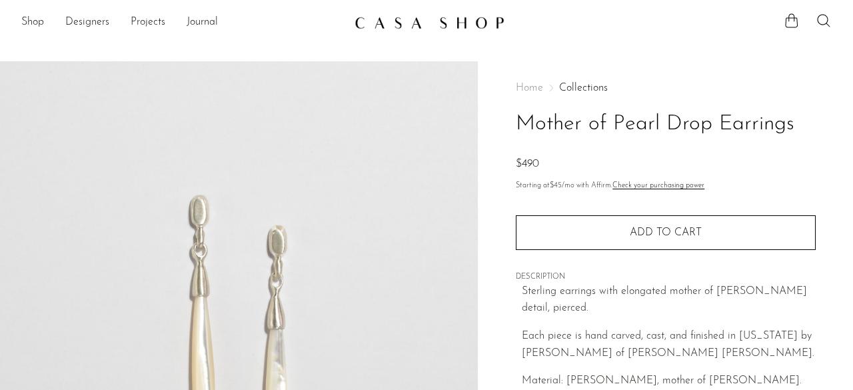
click at [532, 87] on span "Home" at bounding box center [529, 88] width 27 height 11
click at [37, 23] on link "Shop" at bounding box center [32, 22] width 23 height 17
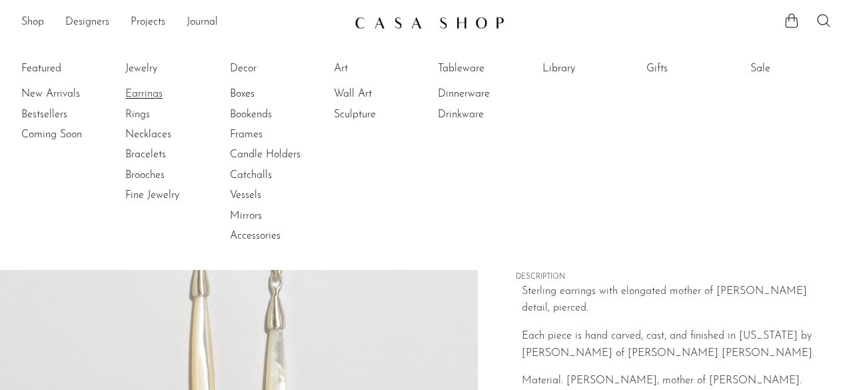
click at [134, 91] on link "Earrings" at bounding box center [175, 94] width 100 height 15
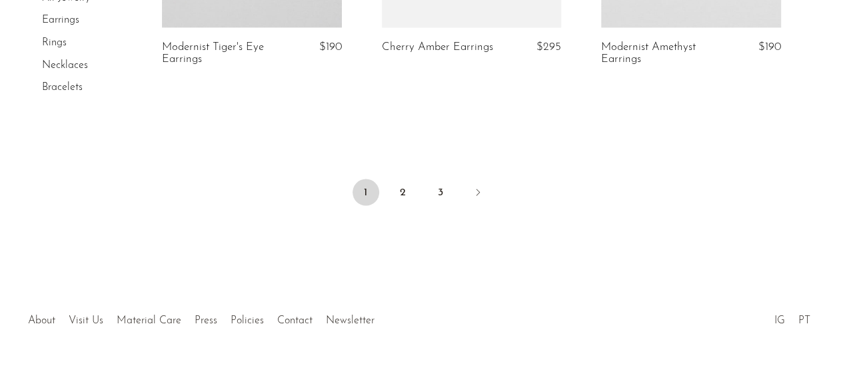
scroll to position [3877, 0]
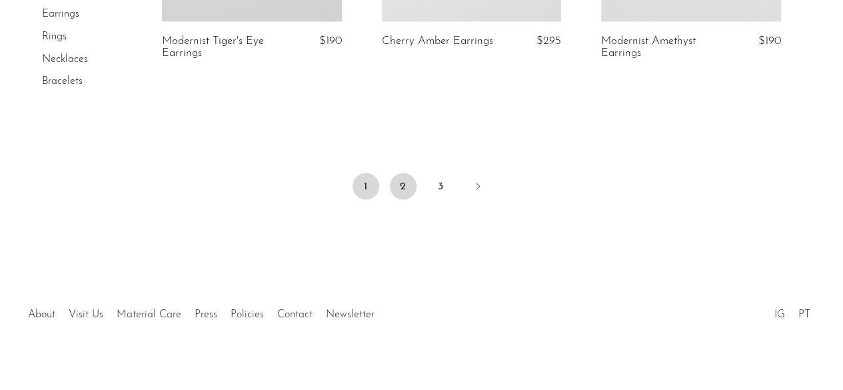
click at [402, 173] on link "2" at bounding box center [403, 186] width 27 height 27
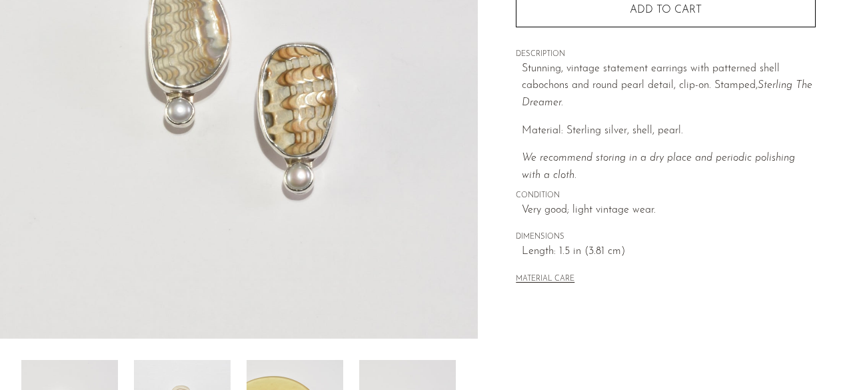
scroll to position [11, 0]
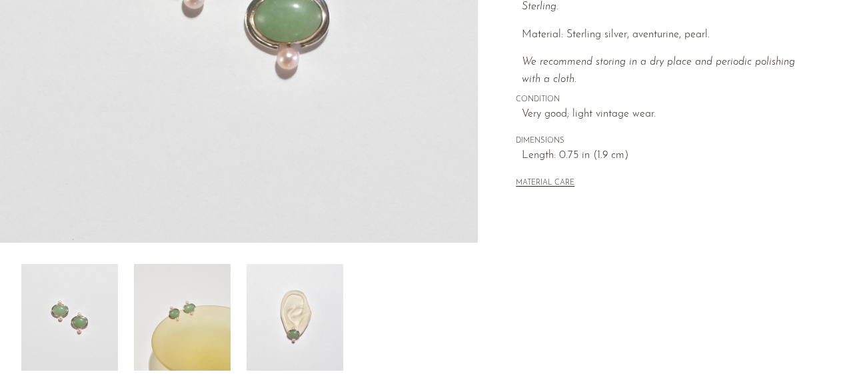
scroll to position [400, 0]
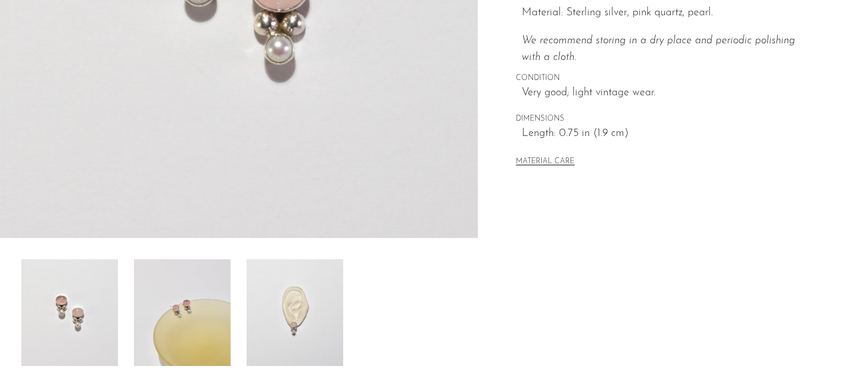
scroll to position [467, 0]
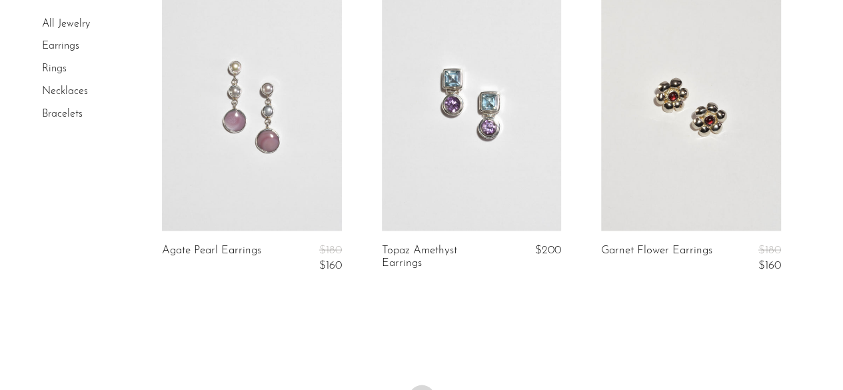
scroll to position [3904, 0]
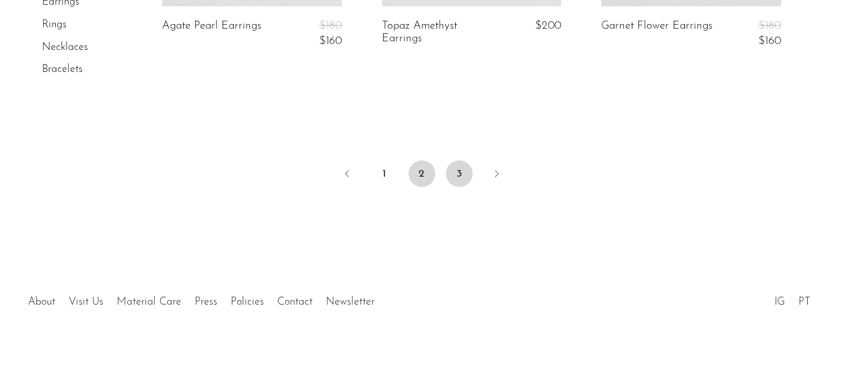
click at [465, 171] on link "3" at bounding box center [459, 174] width 27 height 27
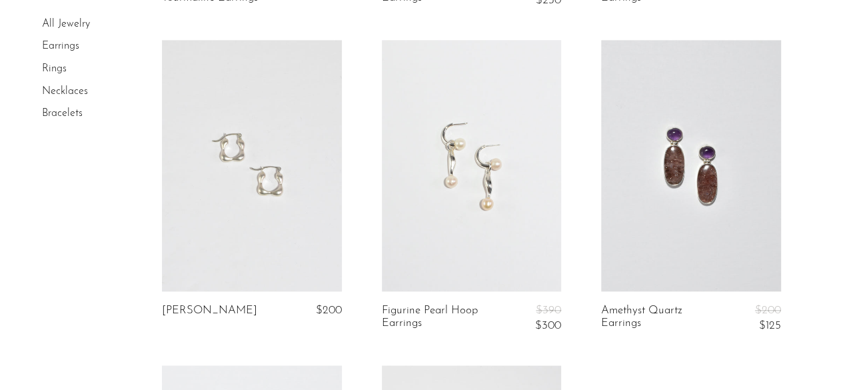
scroll to position [933, 0]
